Goal: Information Seeking & Learning: Learn about a topic

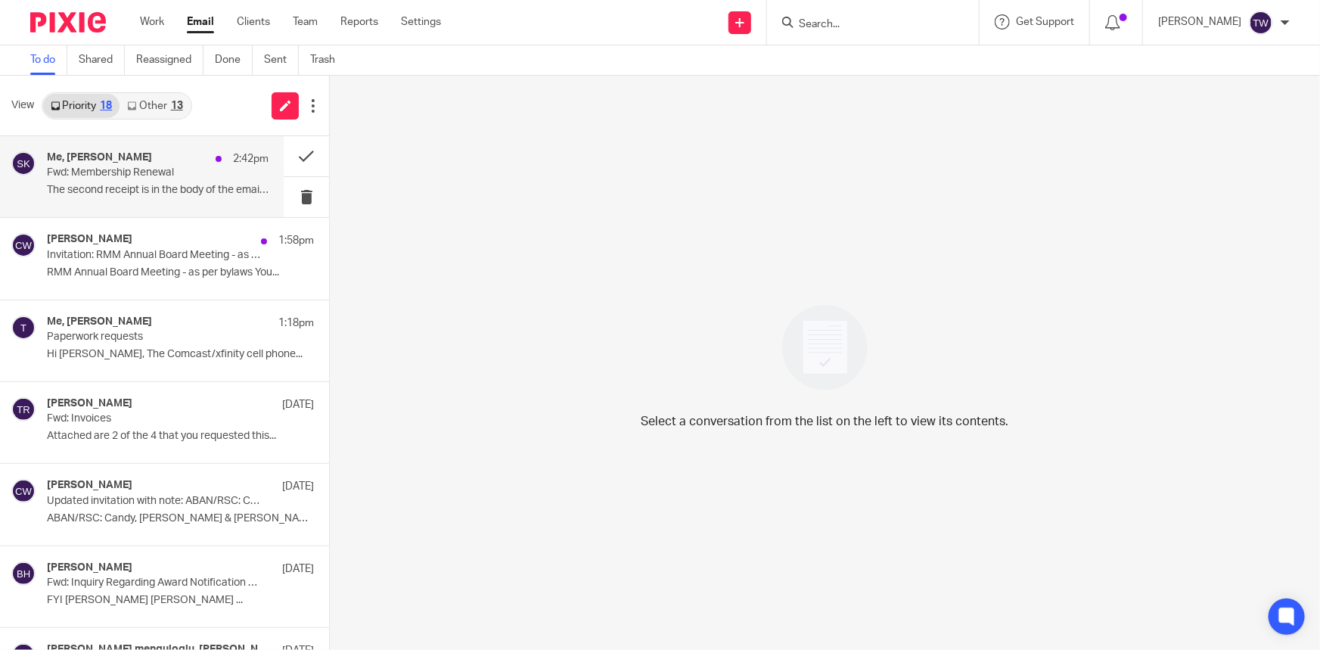
click at [127, 177] on p "Fwd: Membership Renewal" at bounding box center [136, 172] width 178 height 13
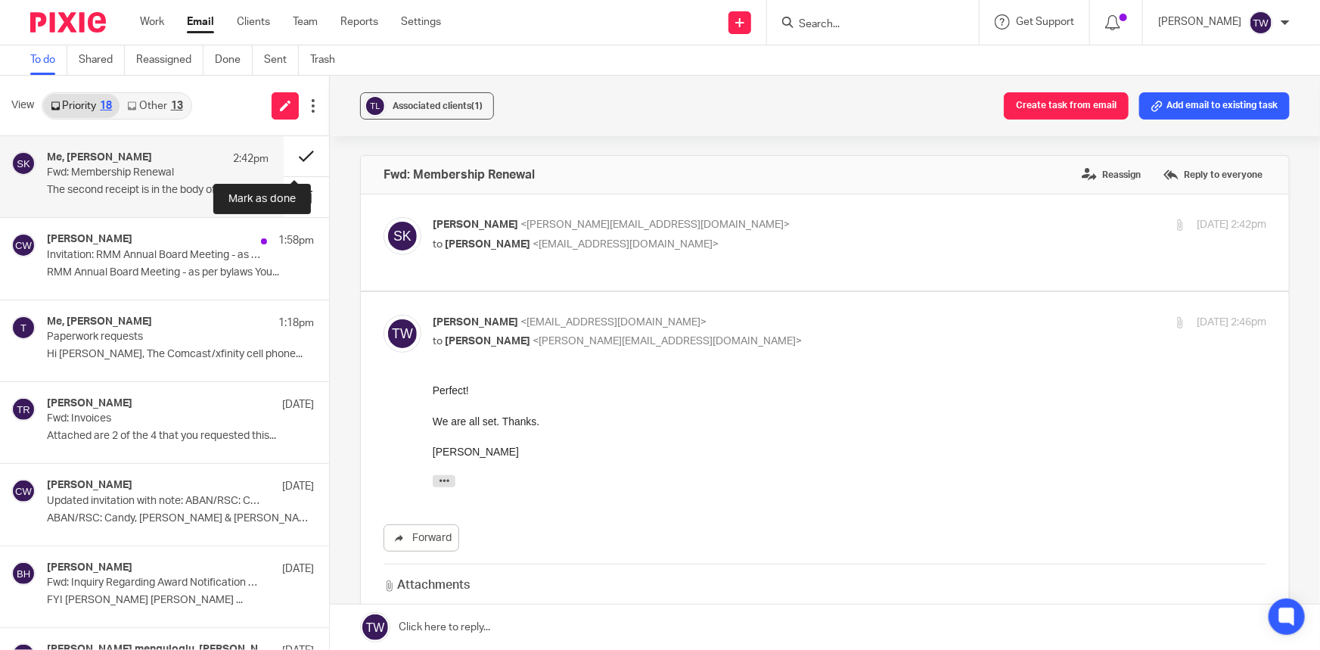
click at [295, 159] on button at bounding box center [306, 156] width 45 height 40
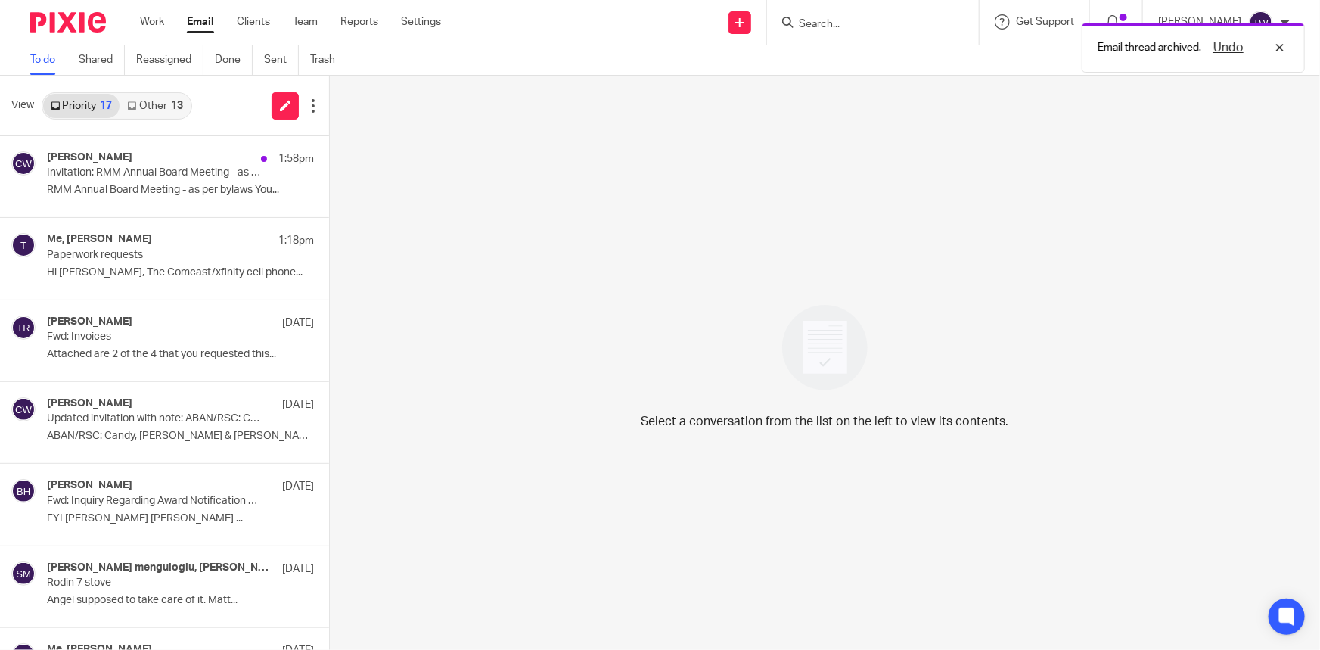
click at [149, 103] on link "Other 13" at bounding box center [155, 106] width 70 height 24
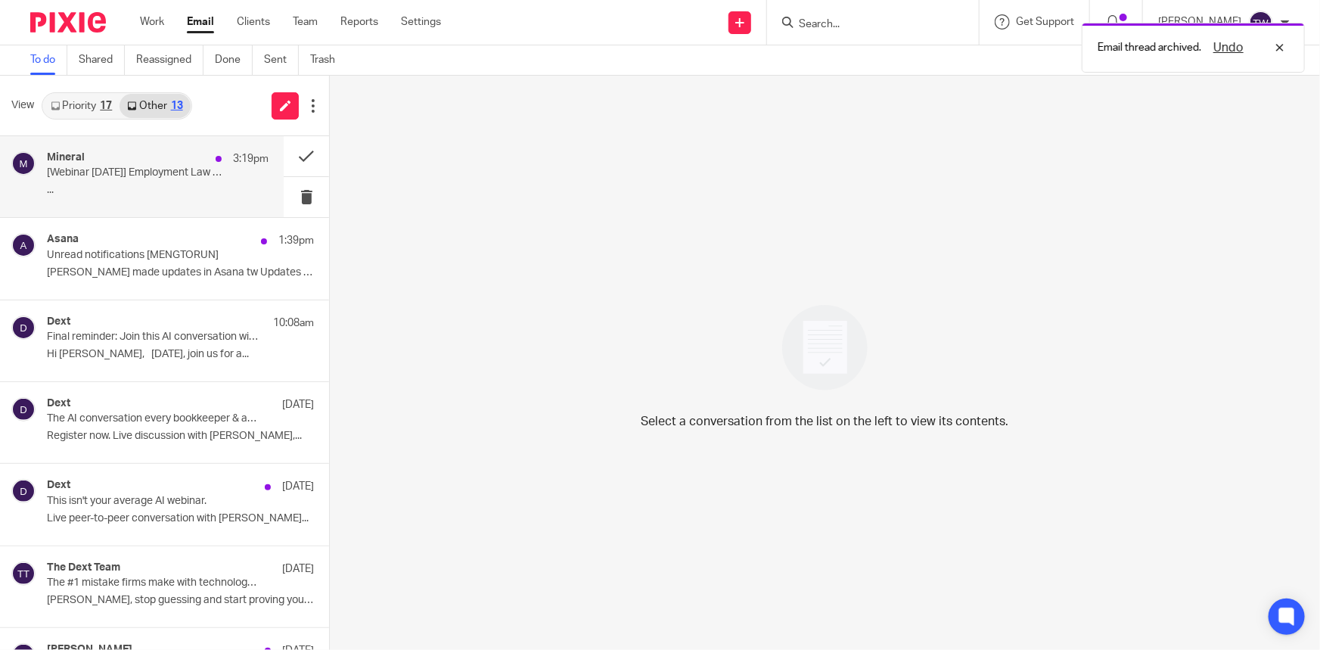
click at [98, 167] on p "[Webinar Tomorrow] Employment Law for Non-Lawyers" at bounding box center [136, 172] width 178 height 13
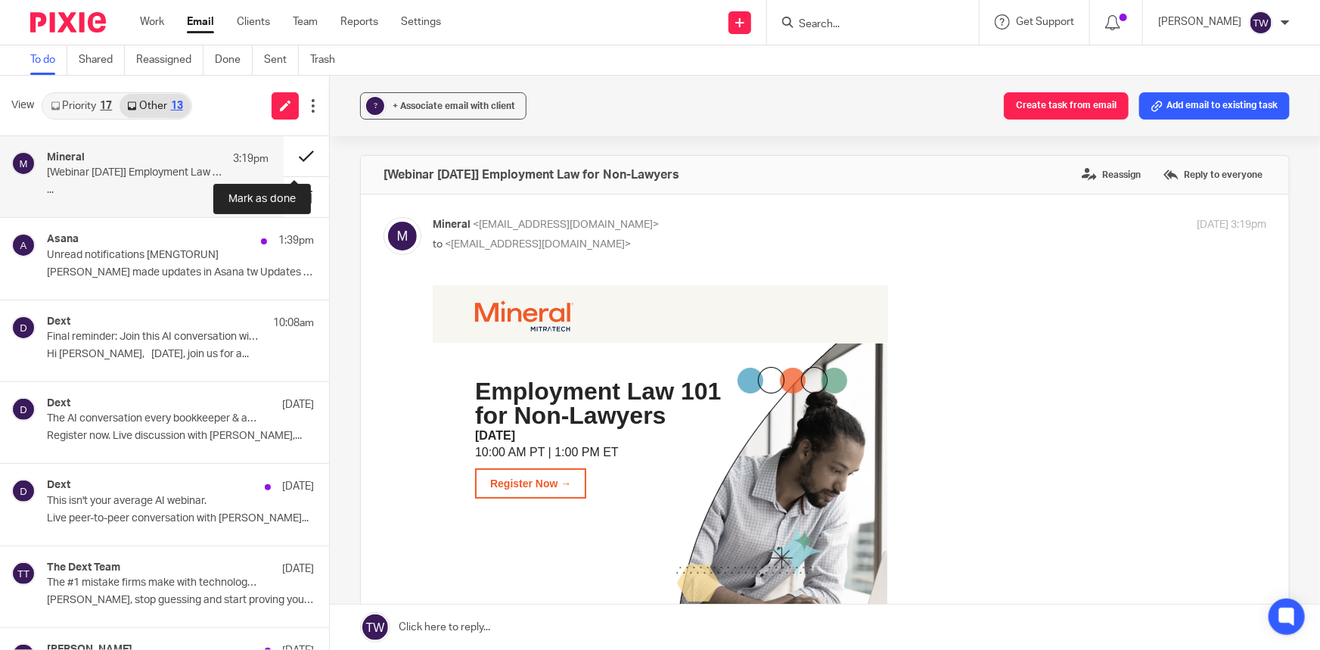
click at [294, 157] on button at bounding box center [306, 156] width 45 height 40
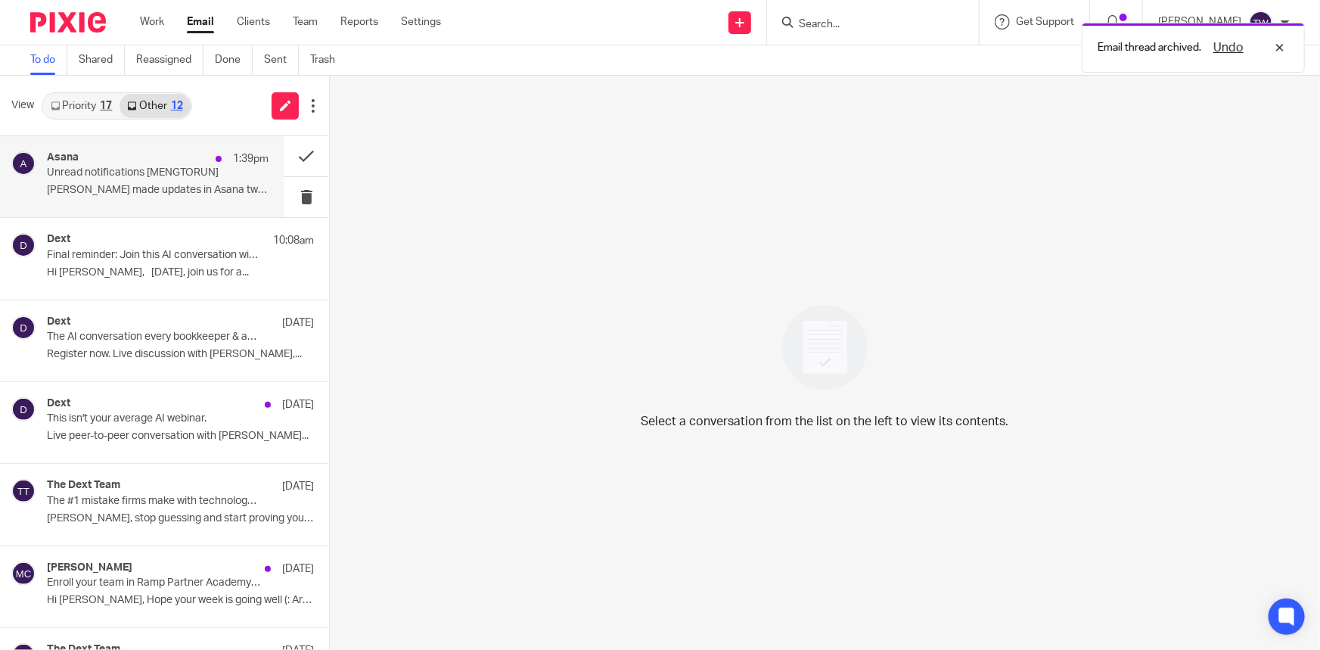
click at [114, 171] on p "Unread notifications [MENGTORUN]" at bounding box center [136, 172] width 178 height 13
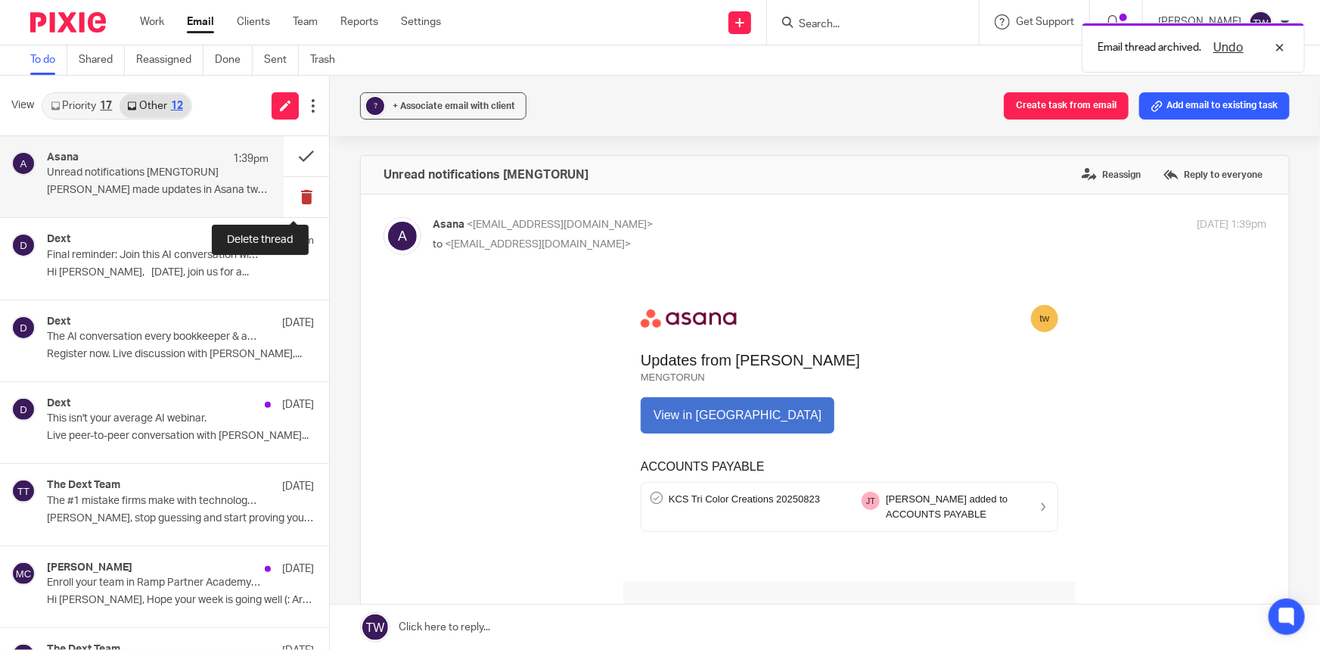
click at [299, 195] on button at bounding box center [306, 197] width 45 height 40
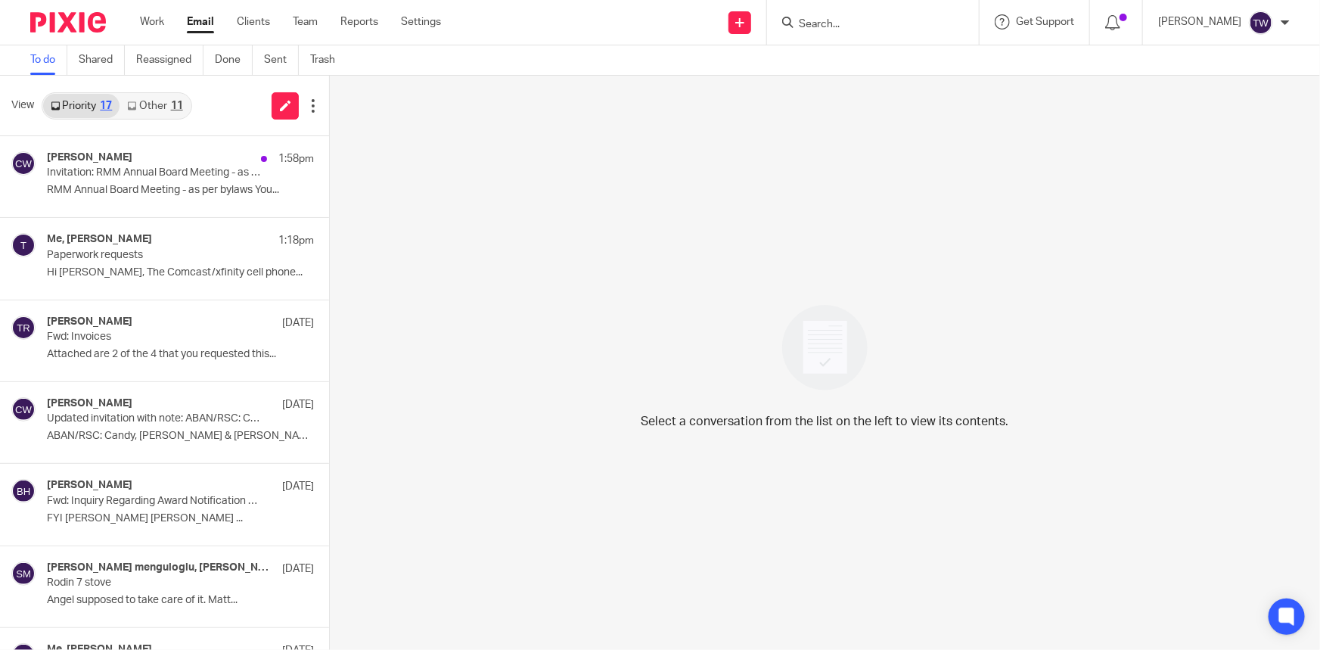
click at [151, 99] on link "Other 11" at bounding box center [155, 106] width 70 height 24
